Goal: Task Accomplishment & Management: Manage account settings

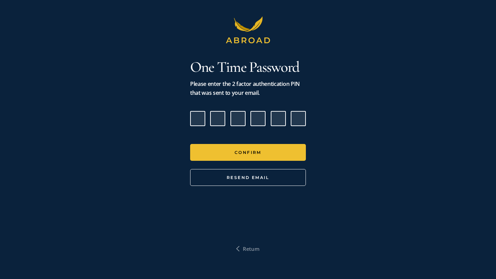
click at [195, 118] on input "Please enter verification code. Digit 1" at bounding box center [197, 118] width 15 height 15
paste input "8"
type input "1"
type input "8"
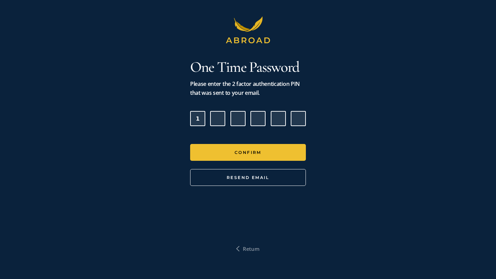
type input "3"
type input "6"
type input "8"
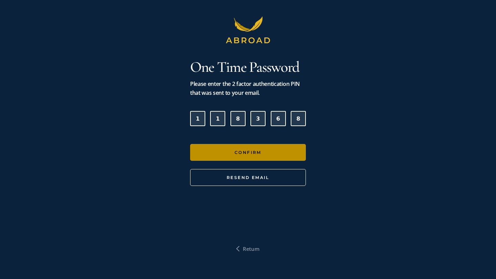
click at [219, 160] on button "Confirm" at bounding box center [248, 152] width 116 height 17
